Goal: Unclear

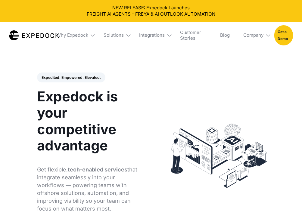
select select
click at [100, 174] on p "Get flexible, tech-enabled services that integrate seamlessly into your workflo…" at bounding box center [90, 189] width 107 height 47
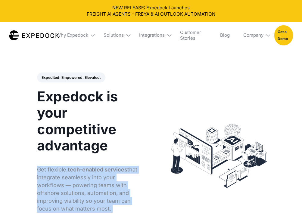
click at [98, 185] on p "Get flexible, tech-enabled services that integrate seamlessly into your workflo…" at bounding box center [90, 189] width 107 height 47
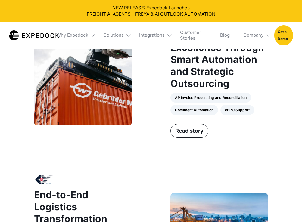
scroll to position [476, 0]
